Goal: Task Accomplishment & Management: Manage account settings

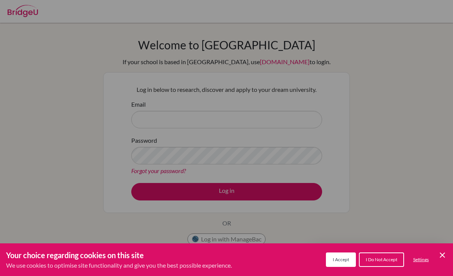
click at [352, 254] on button "I Accept" at bounding box center [341, 260] width 30 height 14
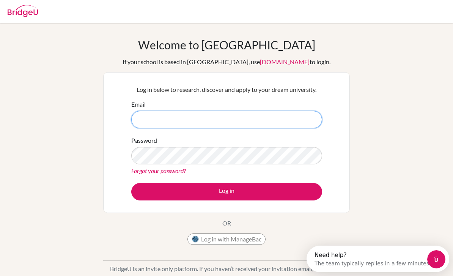
click at [169, 123] on input "Email" at bounding box center [226, 119] width 191 height 17
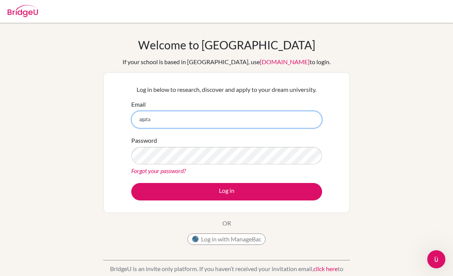
type input "agata"
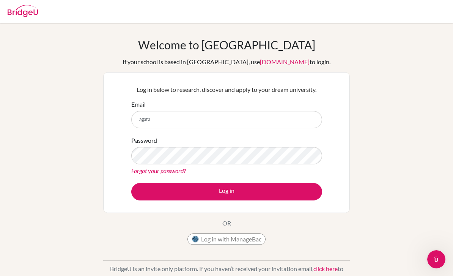
click at [392, 170] on html "Your browser is not supported by [PERSON_NAME]. Please use Internet Explorer 11…" at bounding box center [226, 138] width 453 height 276
click at [393, 170] on div "Welcome to [GEOGRAPHIC_DATA] If your school is based in [GEOGRAPHIC_DATA], use …" at bounding box center [226, 162] width 453 height 248
click at [146, 168] on link "Forgot your password?" at bounding box center [158, 170] width 55 height 7
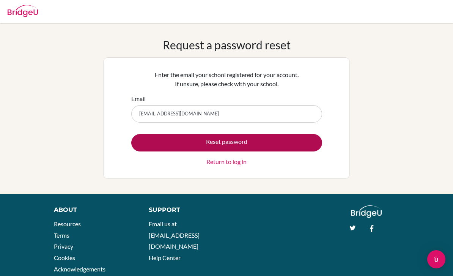
type input "[EMAIL_ADDRESS][DOMAIN_NAME]"
click at [303, 134] on button "Reset password" at bounding box center [226, 142] width 191 height 17
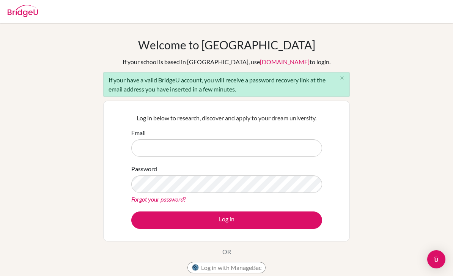
click at [341, 0] on div at bounding box center [227, 11] width 446 height 23
